Goal: Transaction & Acquisition: Obtain resource

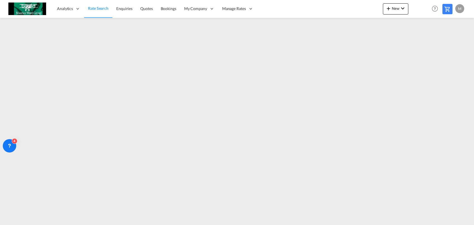
click at [101, 9] on span "Rate Search" at bounding box center [98, 8] width 20 height 5
click at [102, 7] on span "Rate Search" at bounding box center [98, 8] width 20 height 5
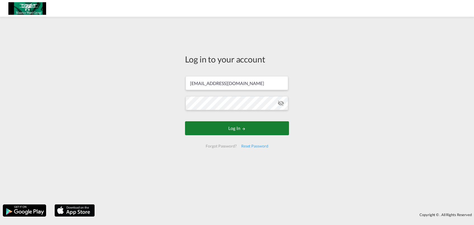
click at [204, 131] on button "Log In" at bounding box center [237, 129] width 104 height 14
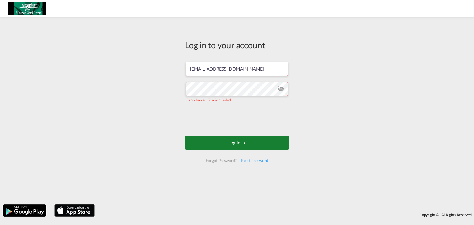
click at [211, 149] on button "Log In" at bounding box center [237, 143] width 104 height 14
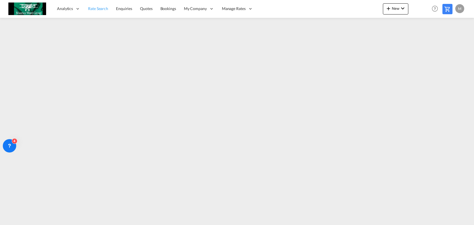
click at [96, 10] on span "Rate Search" at bounding box center [98, 8] width 20 height 5
